Goal: Information Seeking & Learning: Learn about a topic

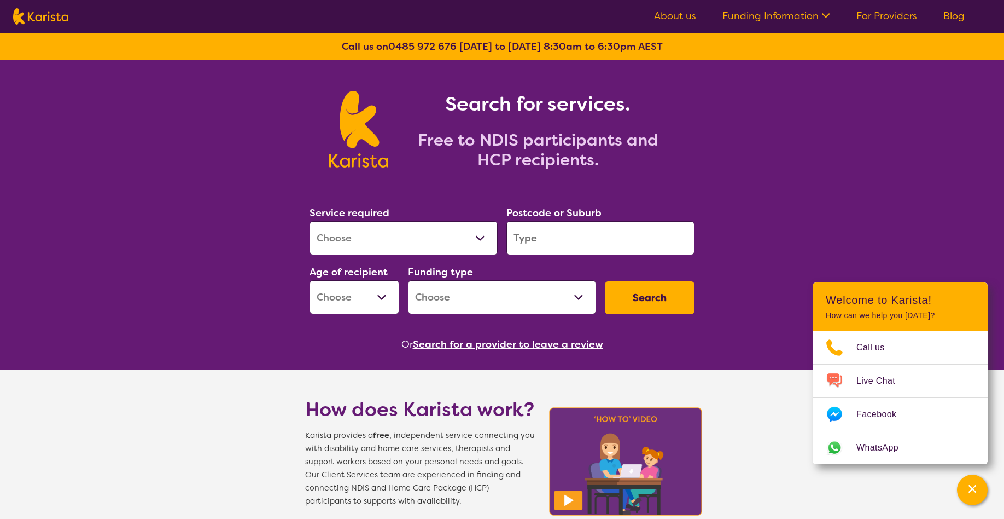
click at [310, 221] on select "Allied Health Assistant Assessment ([MEDICAL_DATA] or [MEDICAL_DATA]) Behaviour…" at bounding box center [404, 238] width 188 height 34
select select "[MEDICAL_DATA]"
click option "[MEDICAL_DATA]" at bounding box center [0, 0] width 0 height 0
click at [530, 239] on input "search" at bounding box center [601, 238] width 188 height 34
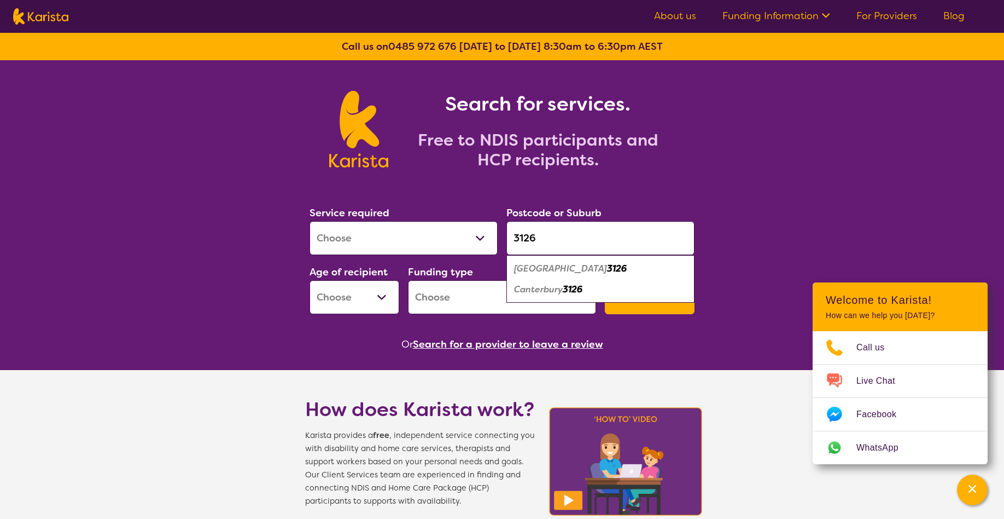
type input "3126"
click at [538, 290] on em "Canterbury" at bounding box center [538, 288] width 49 height 11
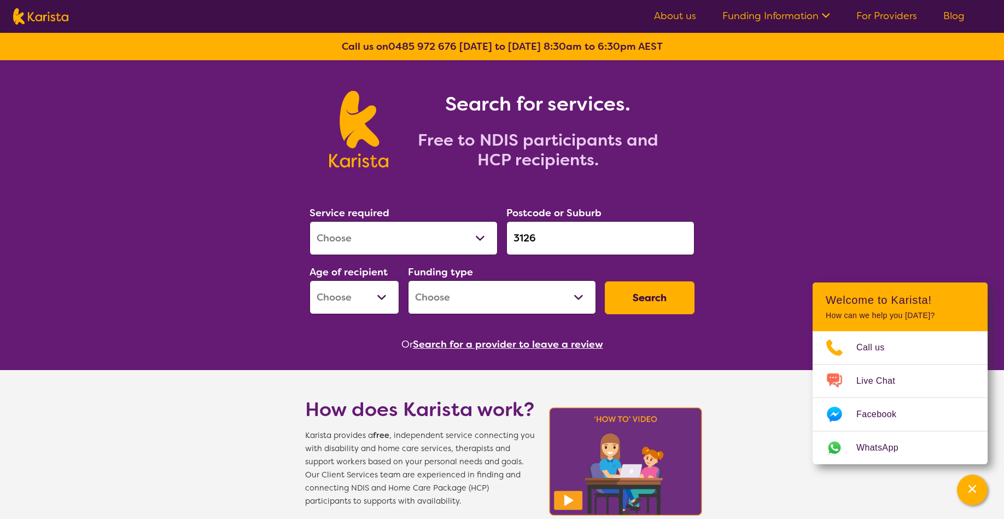
click at [310, 280] on select "Early Childhood - 0 to 9 Child - 10 to 11 Adolescent - 12 to 17 Adult - 18 to 6…" at bounding box center [355, 297] width 90 height 34
select select "AD"
click option "Adult - 18 to 64" at bounding box center [0, 0] width 0 height 0
click at [408, 280] on select "Home Care Package (HCP) National Disability Insurance Scheme (NDIS) I don't know" at bounding box center [502, 297] width 188 height 34
select select "NDIS"
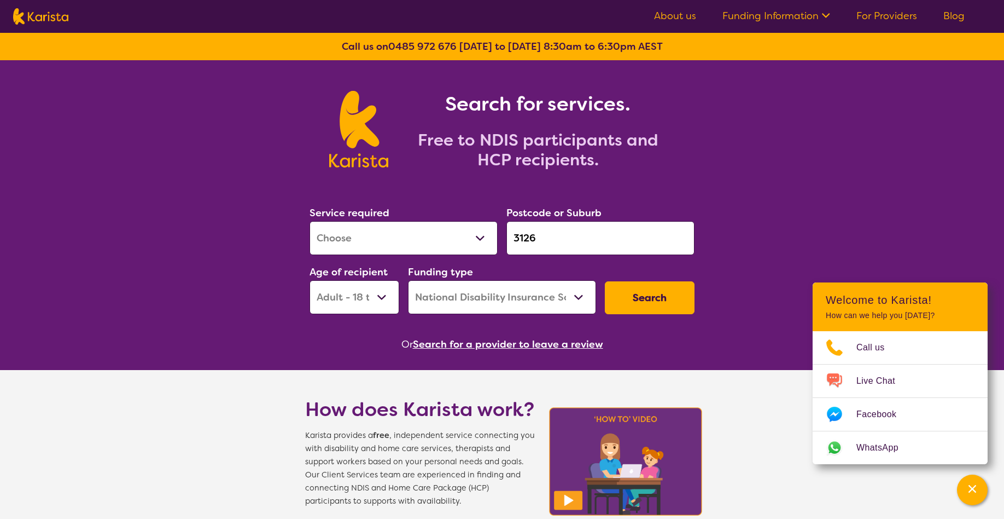
click option "National Disability Insurance Scheme (NDIS)" at bounding box center [0, 0] width 0 height 0
click at [650, 298] on button "Search" at bounding box center [650, 297] width 90 height 33
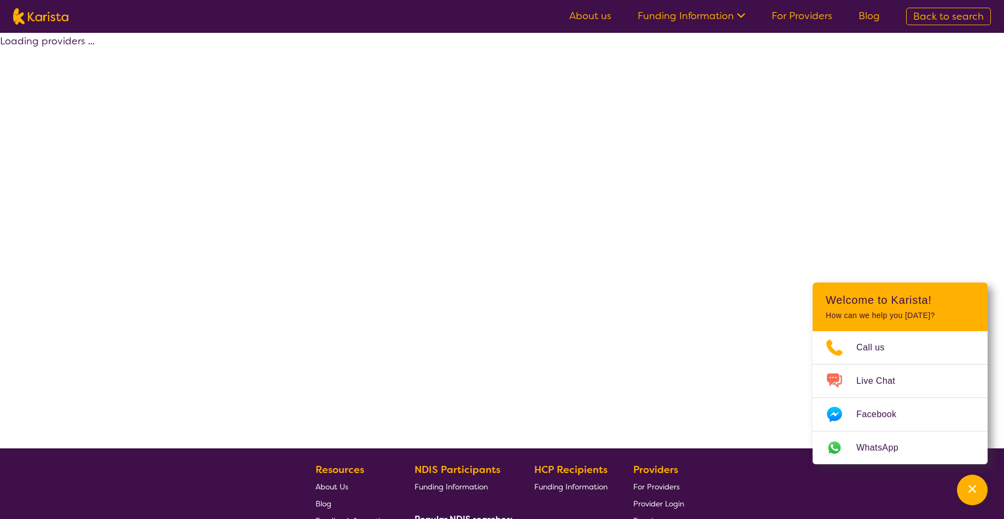
select select "by_score"
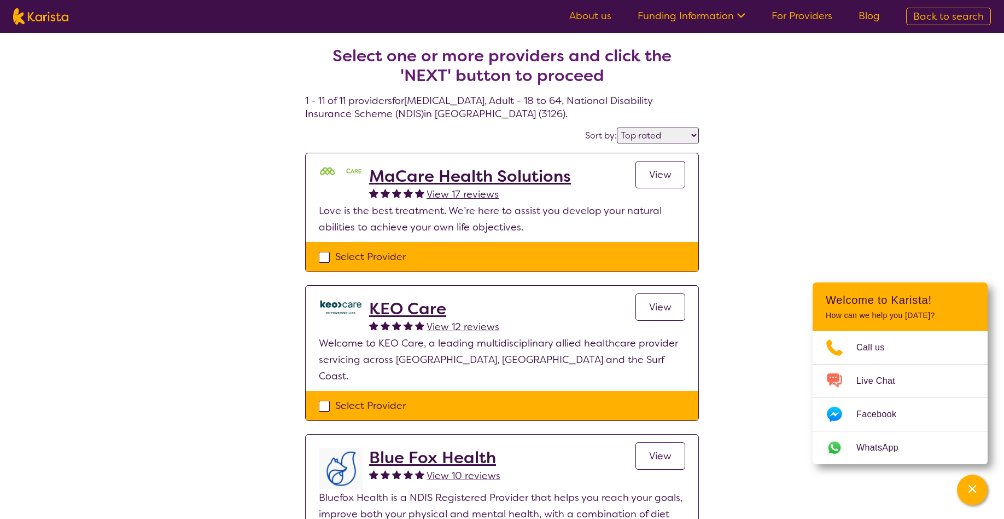
click at [455, 195] on span "View 17 reviews" at bounding box center [463, 194] width 72 height 13
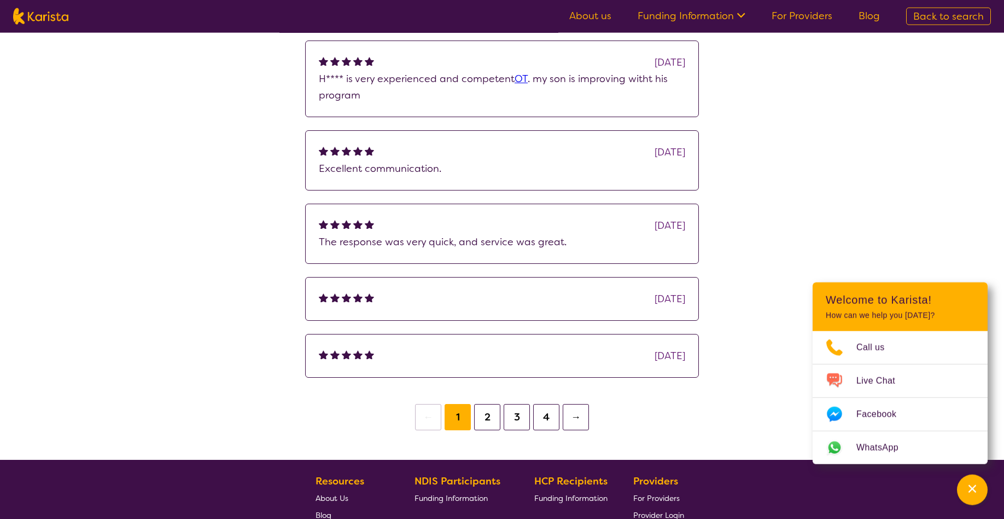
scroll to position [279, 0]
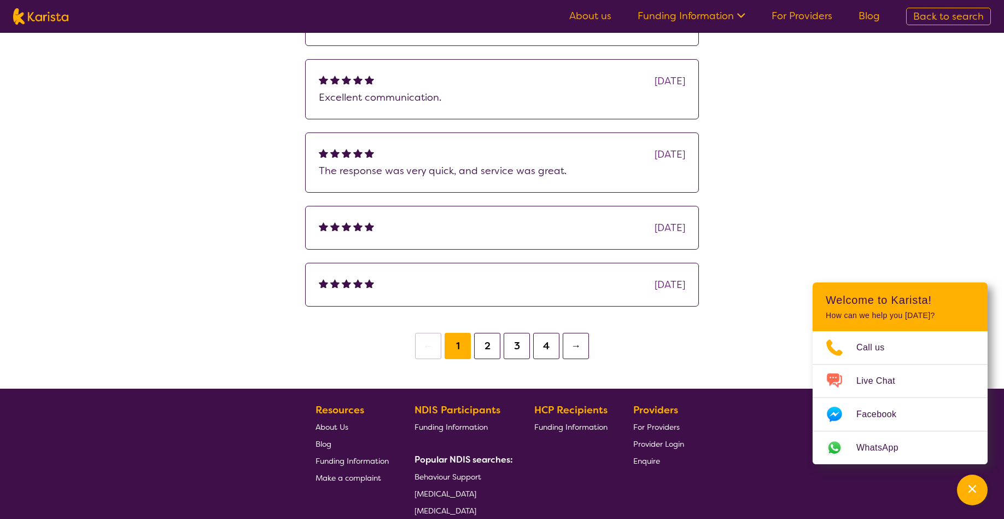
click at [485, 347] on button "2" at bounding box center [487, 346] width 26 height 26
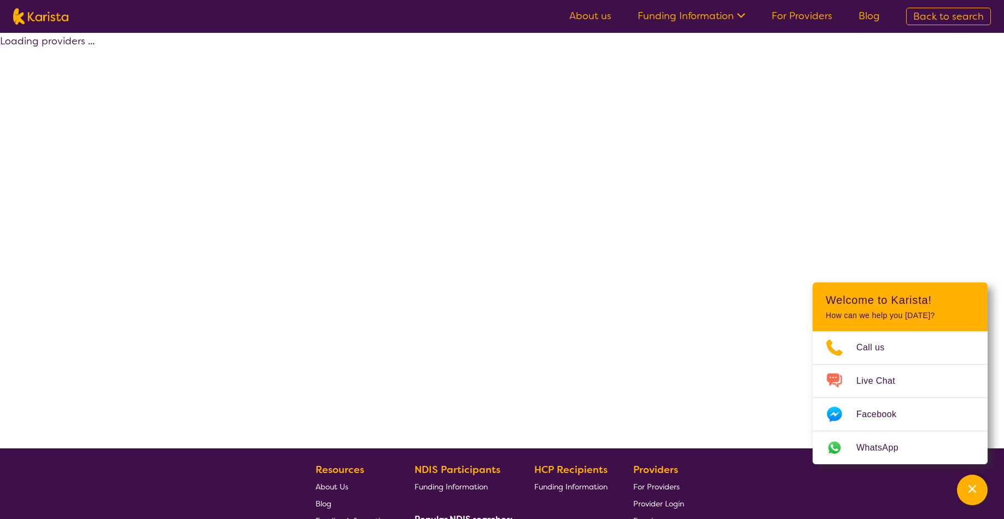
select select "by_score"
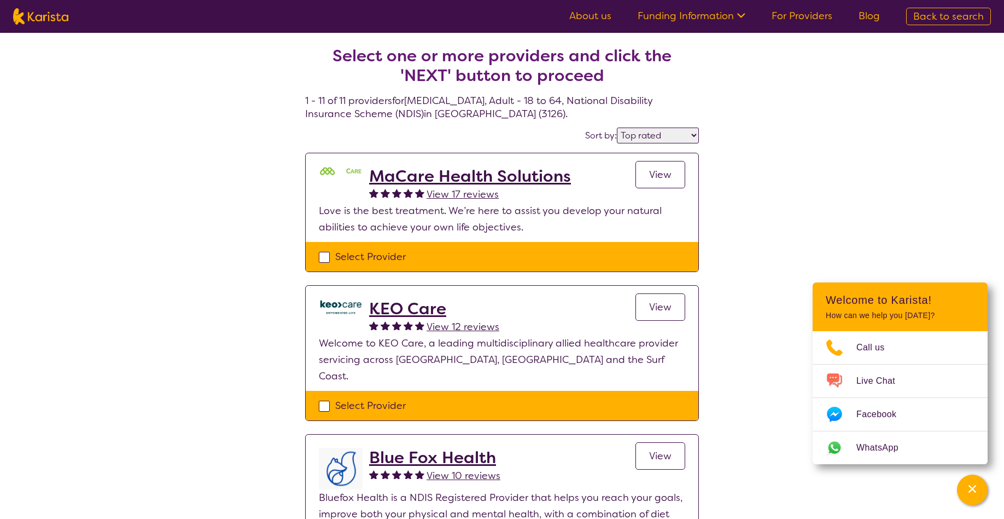
click at [423, 177] on h2 "MaCare Health Solutions" at bounding box center [470, 176] width 202 height 20
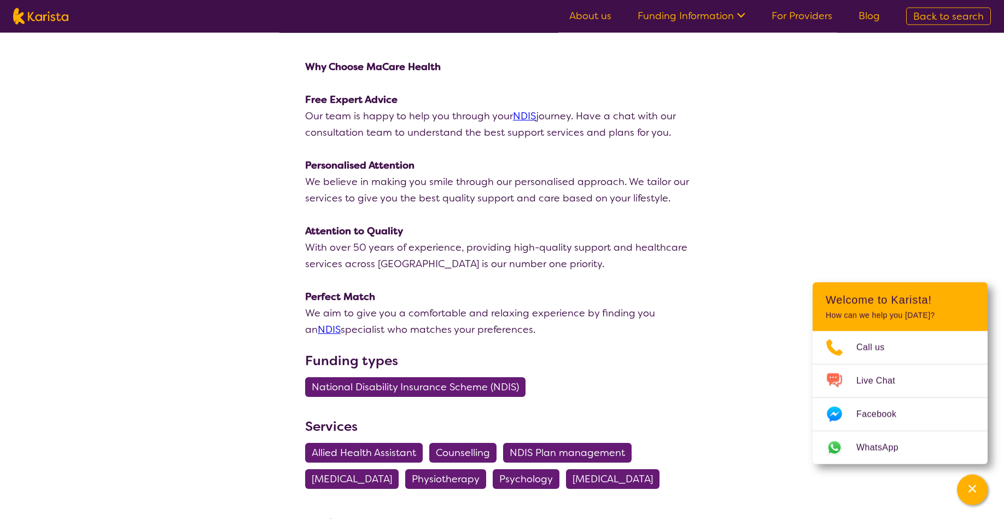
scroll to position [223, 0]
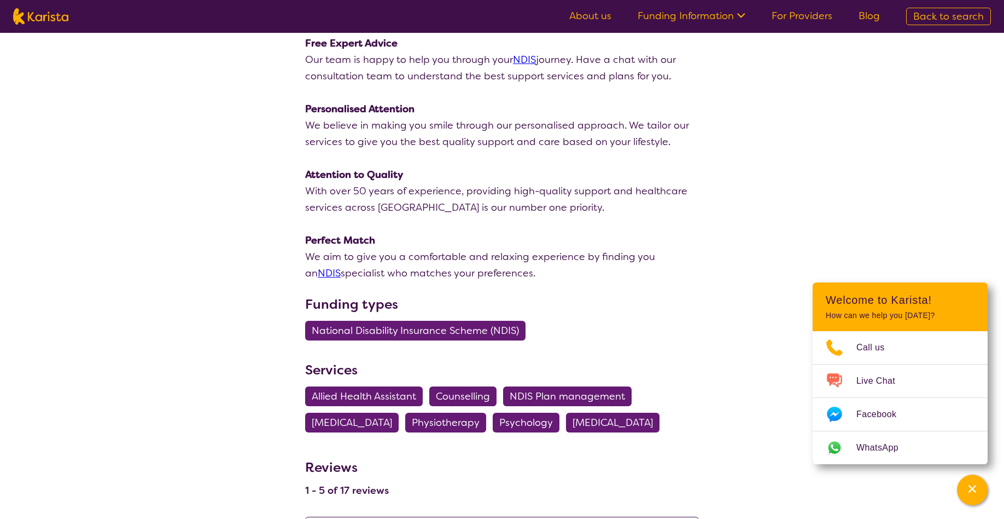
click at [385, 424] on span "[MEDICAL_DATA]" at bounding box center [352, 422] width 80 height 20
select select "[MEDICAL_DATA]"
select select "AD"
select select "NDIS"
select select "[MEDICAL_DATA]"
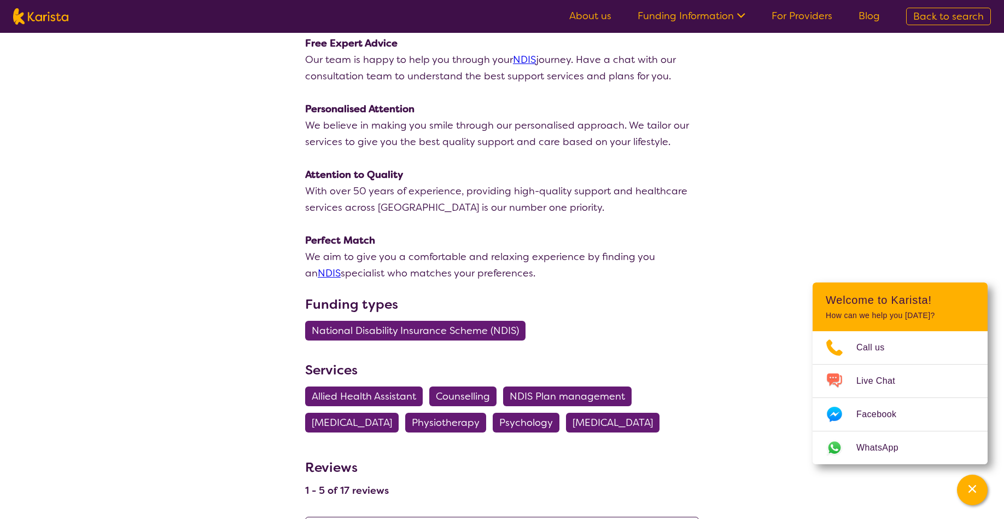
select select "AD"
select select "NDIS"
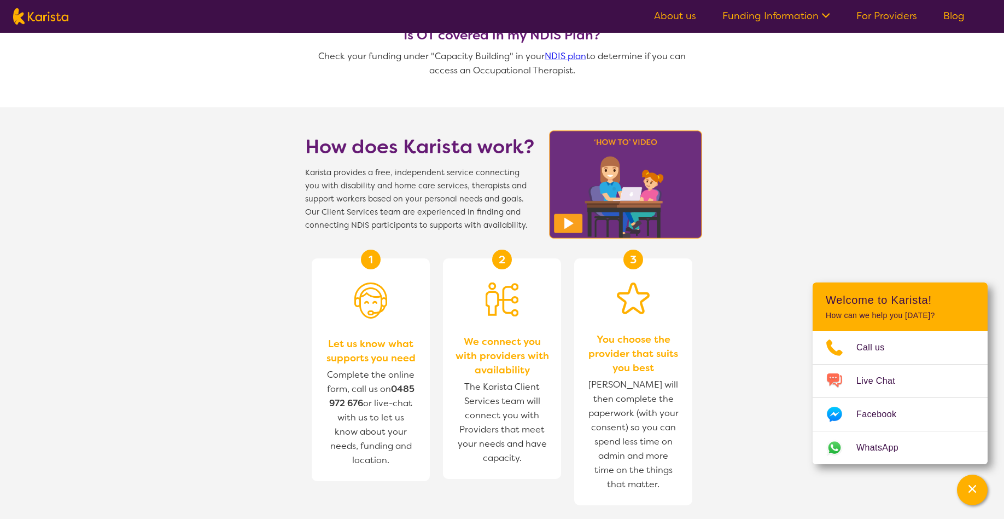
scroll to position [1004, 0]
